Goal: Task Accomplishment & Management: Complete application form

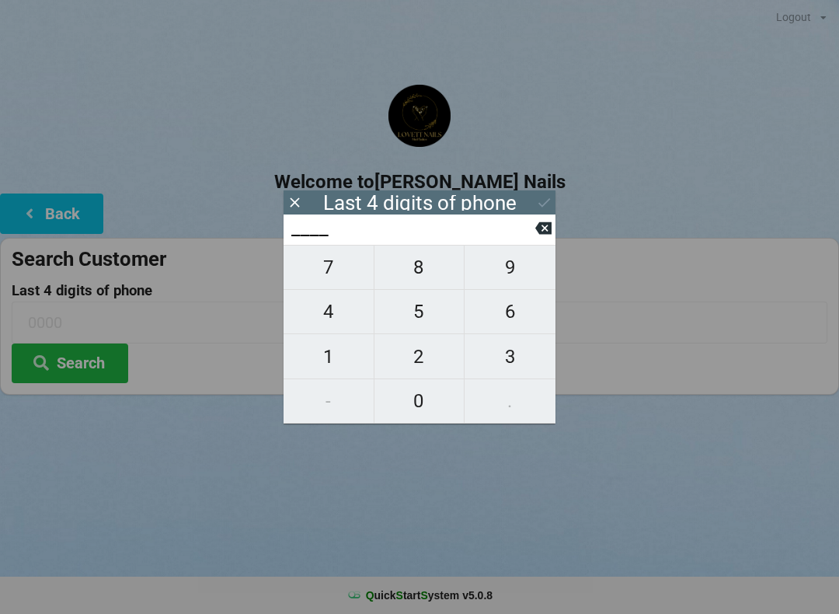
click at [494, 360] on span "3" at bounding box center [510, 356] width 91 height 33
type input "3___"
click at [431, 323] on span "5" at bounding box center [419, 311] width 90 height 33
type input "35__"
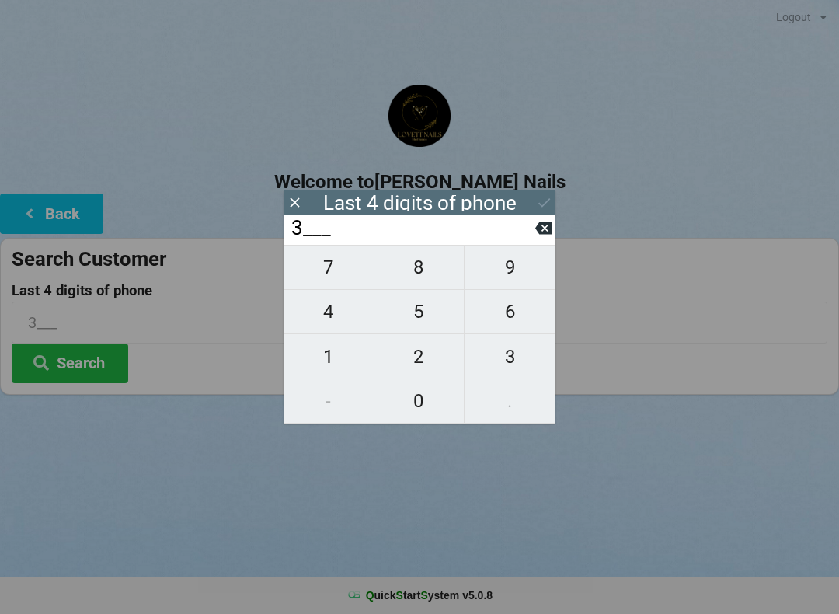
type input "35__"
click at [491, 320] on span "6" at bounding box center [510, 311] width 91 height 33
type input "356_"
click at [431, 322] on span "5" at bounding box center [419, 311] width 90 height 33
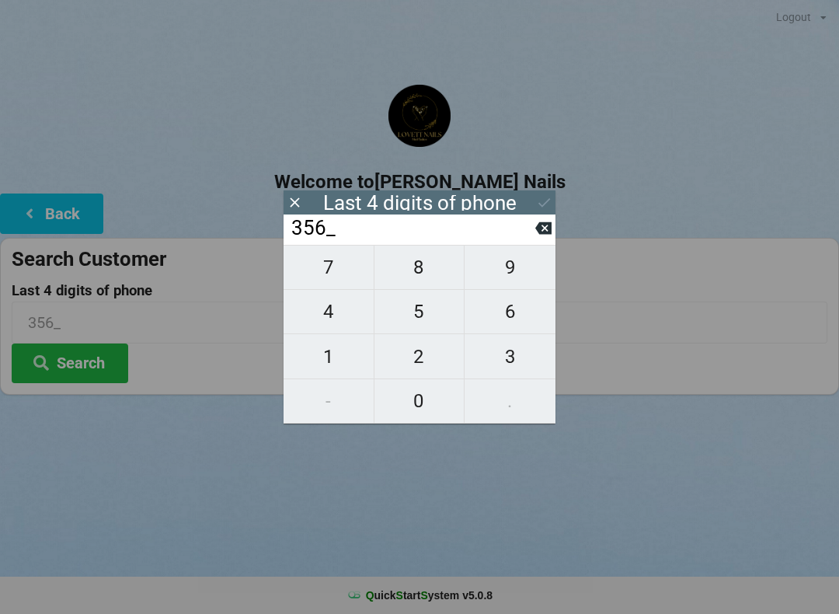
type input "3565"
click at [537, 210] on icon at bounding box center [544, 202] width 16 height 16
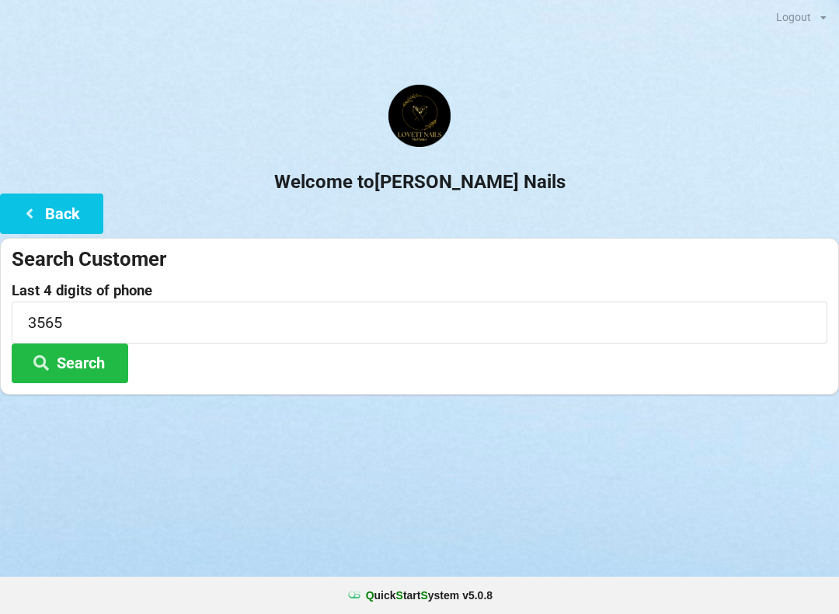
click at [106, 367] on button "Search" at bounding box center [70, 363] width 117 height 40
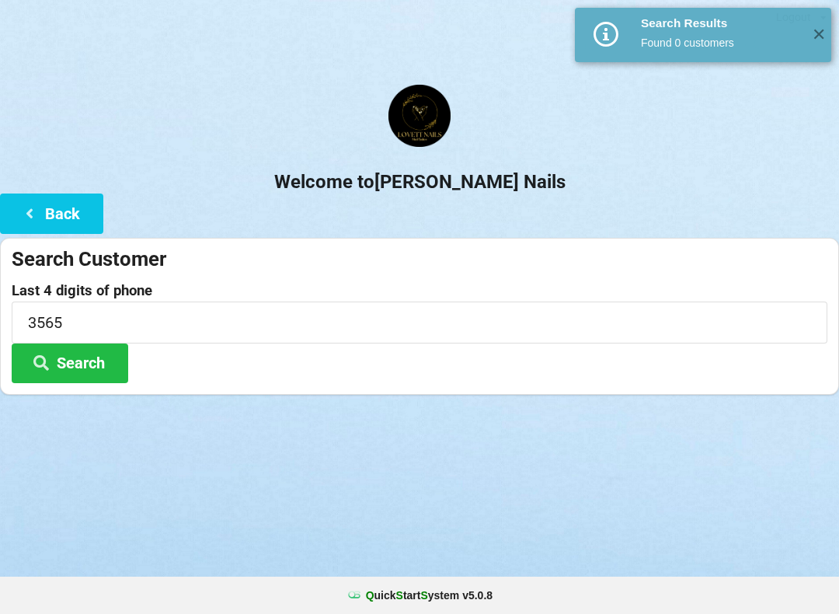
click at [71, 230] on button "Back" at bounding box center [51, 213] width 103 height 40
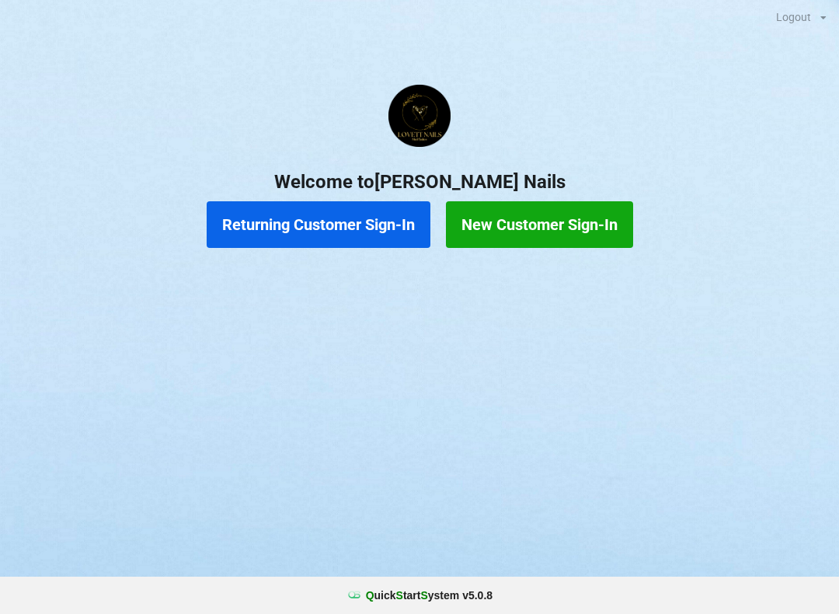
click at [559, 238] on button "New Customer Sign-In" at bounding box center [539, 224] width 187 height 47
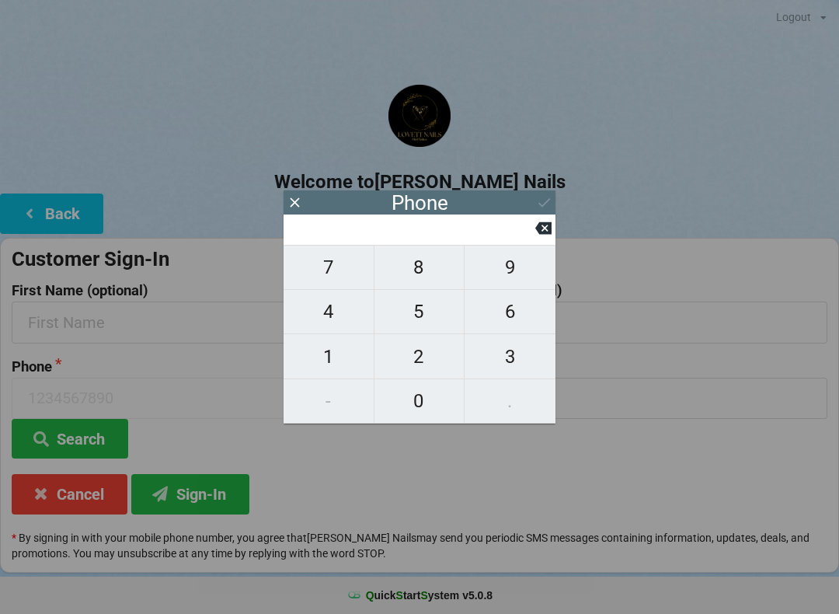
click at [433, 284] on span "8" at bounding box center [419, 267] width 90 height 33
type input "8"
click at [498, 366] on span "3" at bounding box center [510, 356] width 91 height 33
type input "83"
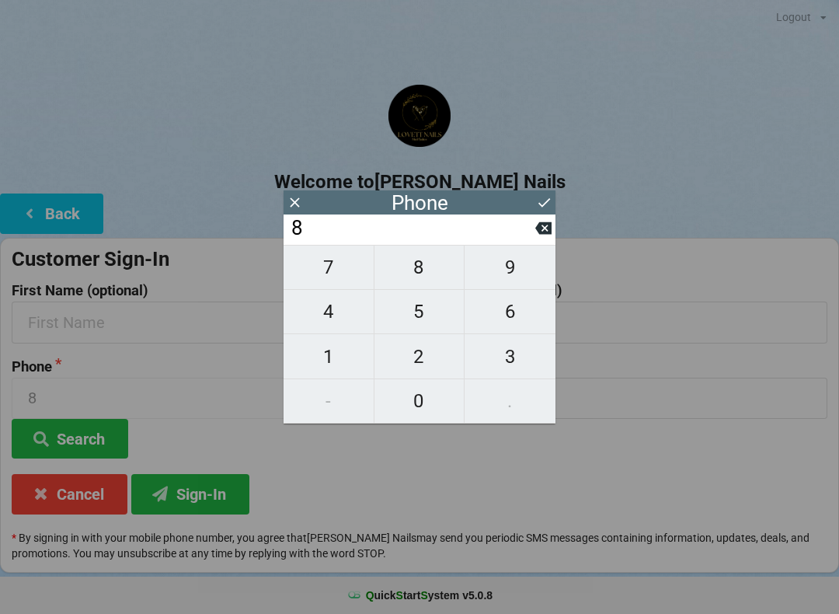
type input "83"
click at [432, 360] on span "2" at bounding box center [419, 356] width 90 height 33
type input "832"
click at [428, 266] on span "8" at bounding box center [419, 267] width 90 height 33
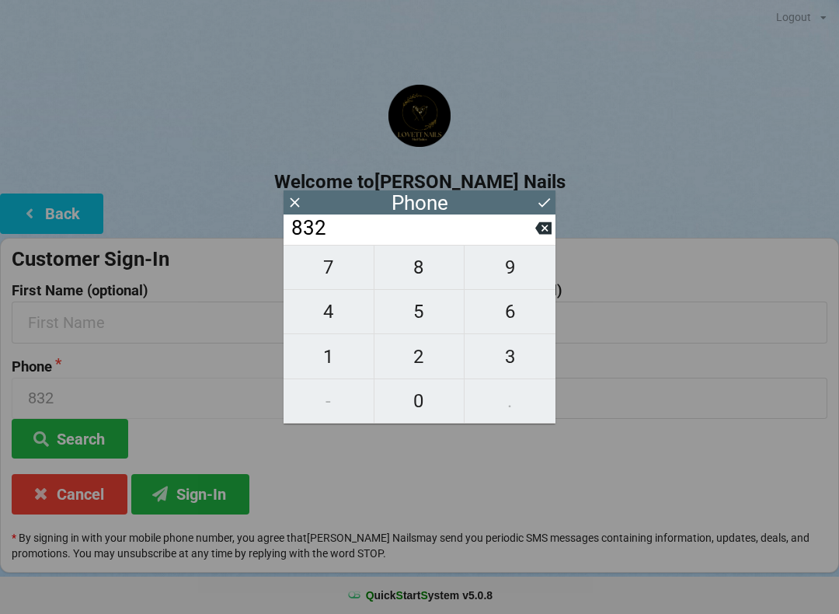
type input "8328"
click at [339, 362] on span "1" at bounding box center [329, 356] width 90 height 33
type input "83281"
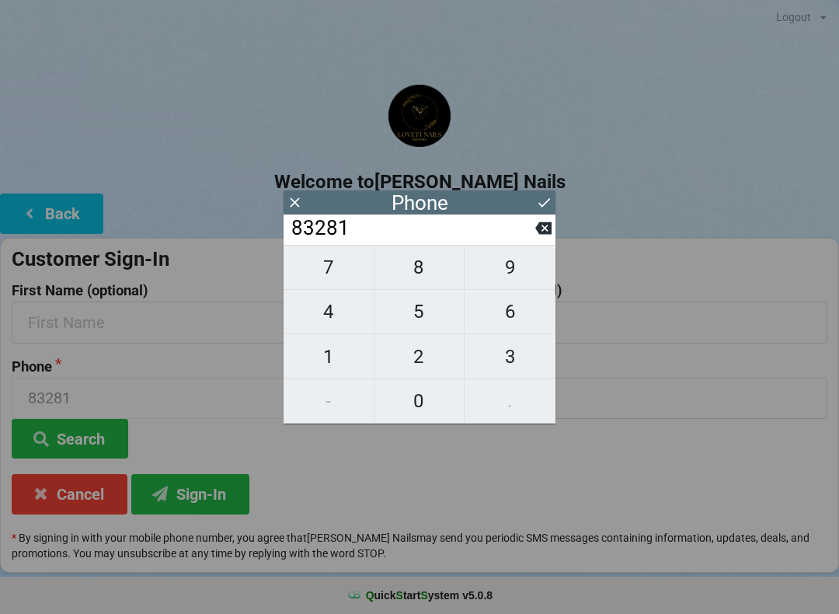
click at [433, 266] on span "8" at bounding box center [419, 267] width 90 height 33
type input "832818"
click at [509, 360] on span "3" at bounding box center [510, 356] width 91 height 33
type input "8328183"
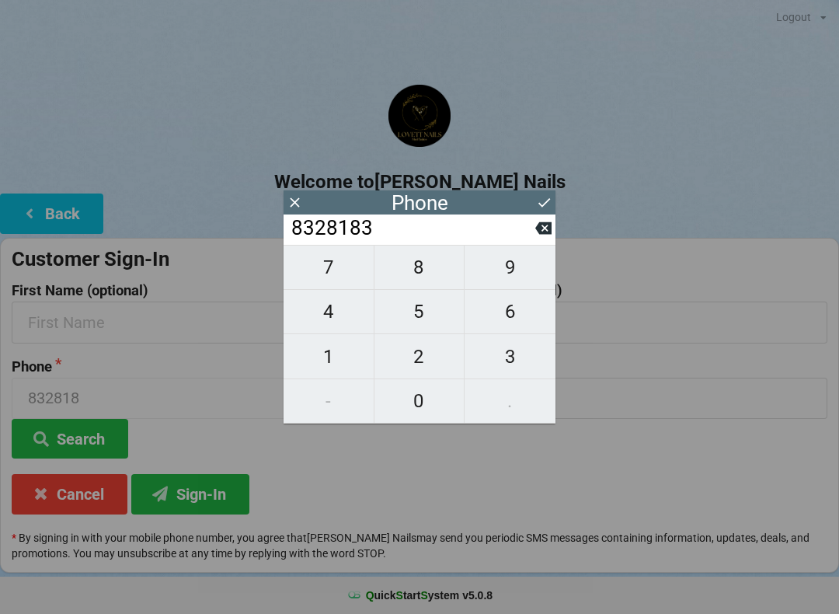
type input "8328183"
click at [436, 324] on span "5" at bounding box center [419, 311] width 90 height 33
type input "83281835"
click at [520, 328] on span "6" at bounding box center [510, 311] width 91 height 33
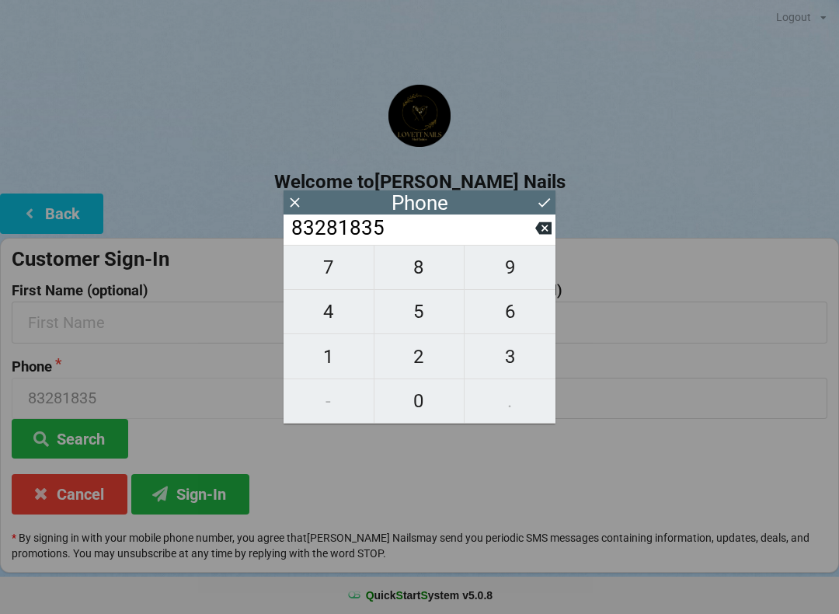
type input "832818356"
click at [430, 334] on button "5" at bounding box center [419, 312] width 91 height 44
type input "8328183565"
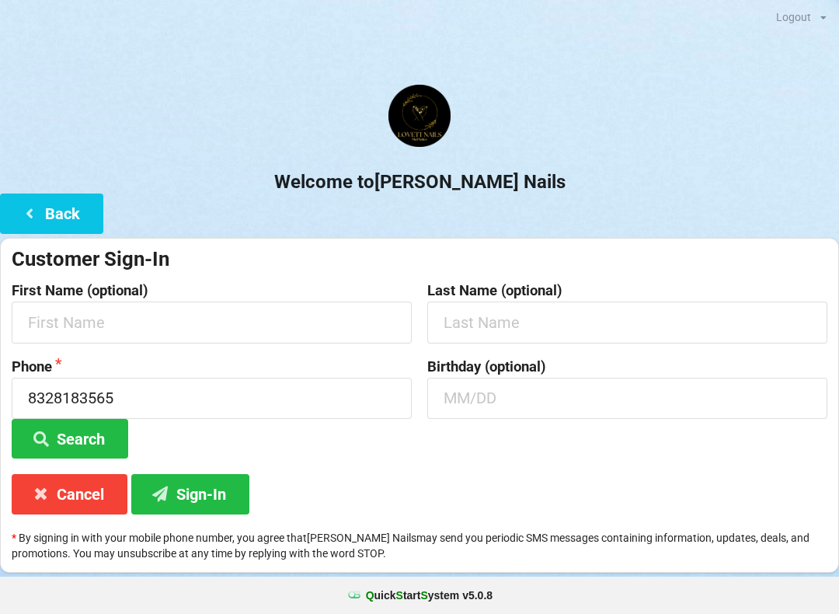
click at [533, 190] on h2 "Welcome to [PERSON_NAME] Nails" at bounding box center [419, 182] width 839 height 24
click at [200, 324] on input "text" at bounding box center [212, 321] width 400 height 41
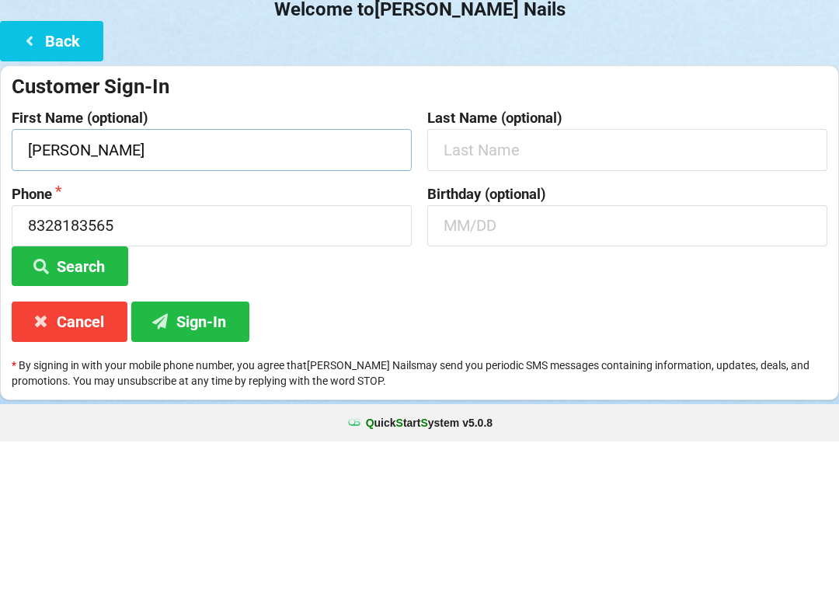
type input "[PERSON_NAME]"
click at [439, 359] on div "Birthday (optional)" at bounding box center [627, 409] width 416 height 100
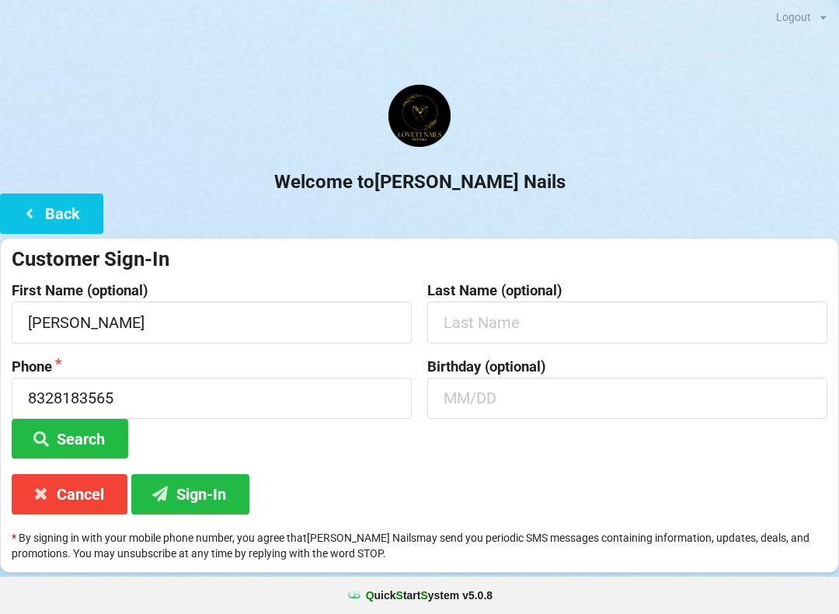
click at [193, 481] on button "Sign-In" at bounding box center [190, 494] width 118 height 40
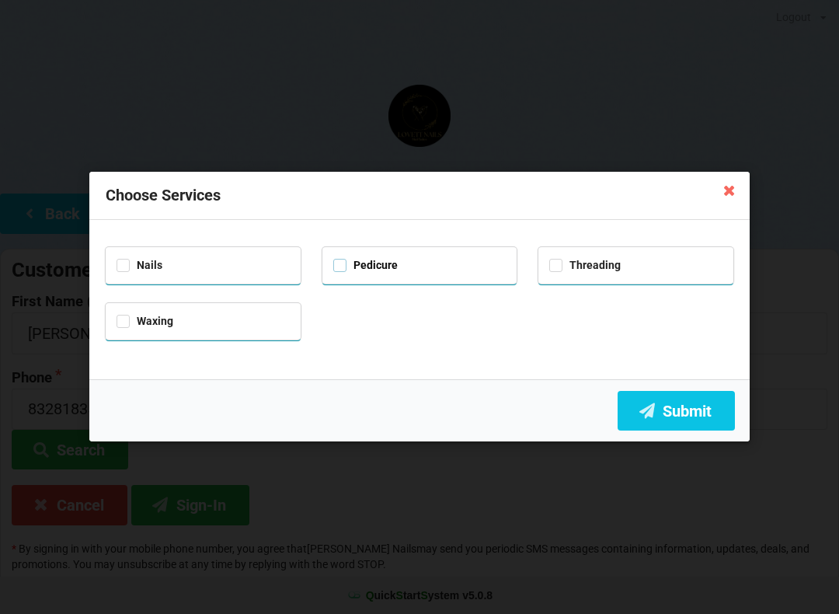
click at [360, 268] on label "Pedicure" at bounding box center [365, 265] width 64 height 13
checkbox input "true"
click at [664, 416] on button "Submit" at bounding box center [676, 411] width 117 height 40
